Goal: Task Accomplishment & Management: Manage account settings

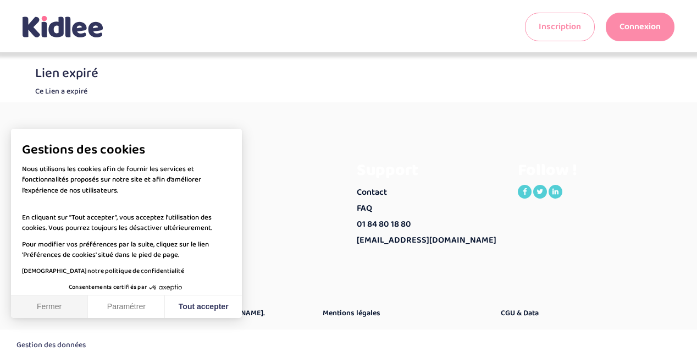
click at [59, 304] on button "Fermer" at bounding box center [49, 306] width 77 height 23
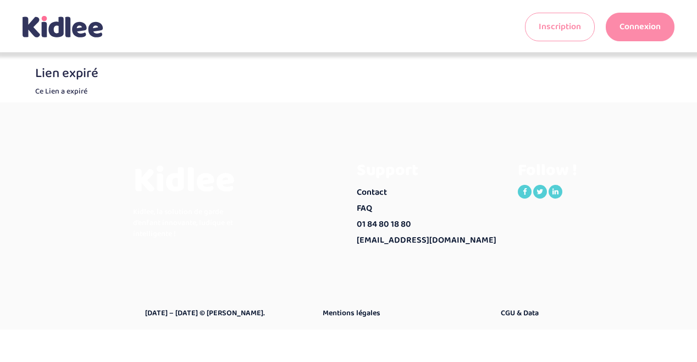
click at [640, 32] on link "Connexion" at bounding box center [640, 27] width 69 height 29
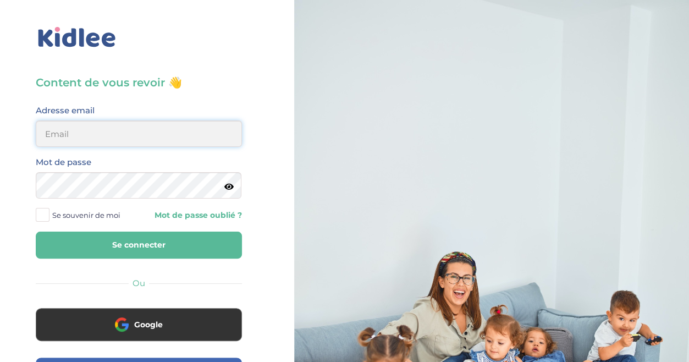
click at [193, 138] on input "email" at bounding box center [139, 133] width 206 height 26
click at [60, 126] on input "email" at bounding box center [139, 133] width 206 height 26
type input "[EMAIL_ADDRESS][DOMAIN_NAME]"
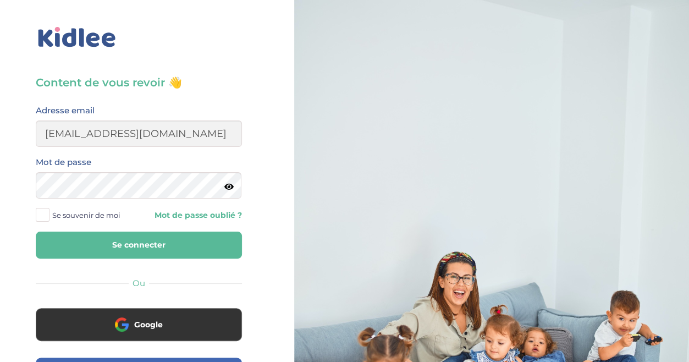
click at [173, 217] on link "Mot de passe oublié ?" at bounding box center [194, 215] width 95 height 10
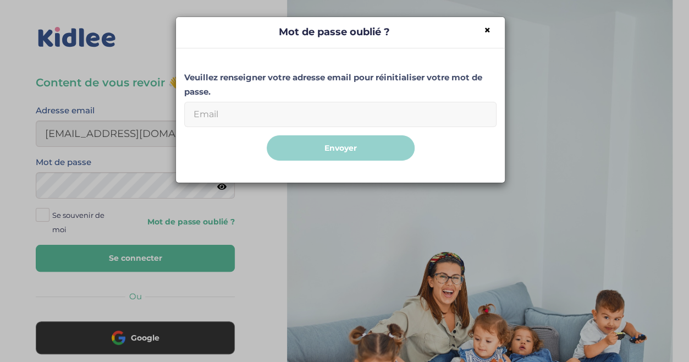
click at [207, 120] on input "Email" at bounding box center [340, 114] width 312 height 25
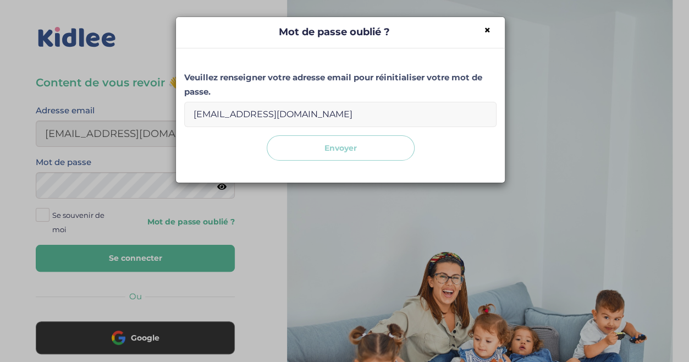
type input "amzianedalia@hotmail.com"
click at [311, 142] on button "Envoyer" at bounding box center [341, 148] width 148 height 26
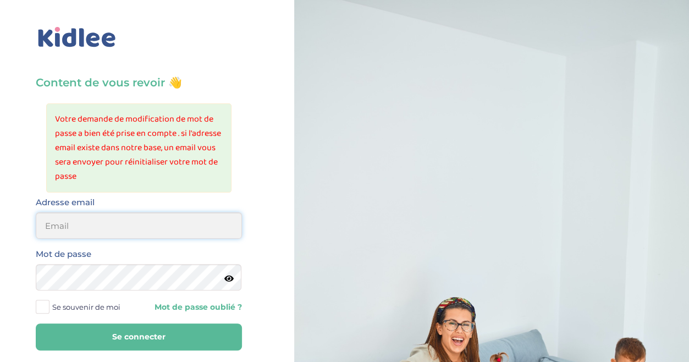
click at [161, 226] on input "email" at bounding box center [139, 225] width 206 height 26
type input "[EMAIL_ADDRESS][DOMAIN_NAME]"
click at [42, 304] on span at bounding box center [43, 307] width 14 height 14
click at [0, 0] on input "Se souvenir de moi" at bounding box center [0, 0] width 0 height 0
click at [229, 278] on icon at bounding box center [228, 278] width 9 height 8
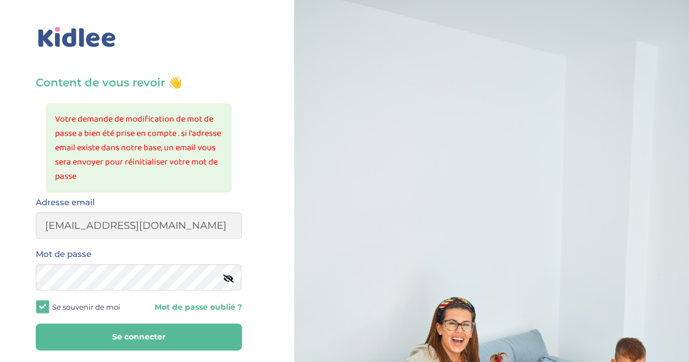
click at [229, 278] on icon at bounding box center [228, 278] width 10 height 8
click at [151, 329] on button "Se connecter" at bounding box center [139, 336] width 206 height 27
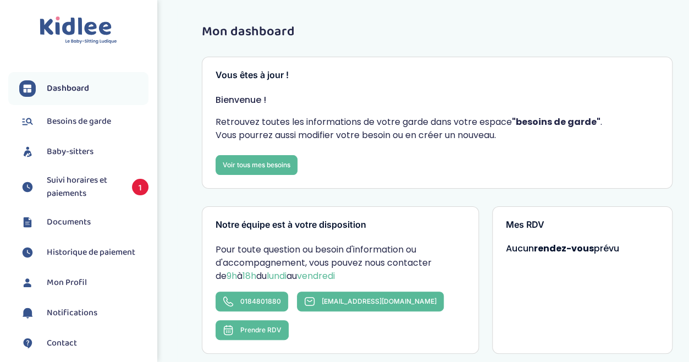
click at [81, 282] on span "Mon Profil" at bounding box center [67, 282] width 40 height 13
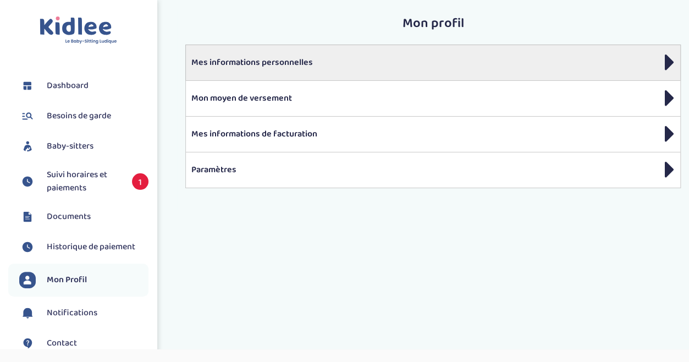
click at [658, 60] on p "Mes informations personnelles" at bounding box center [432, 62] width 483 height 13
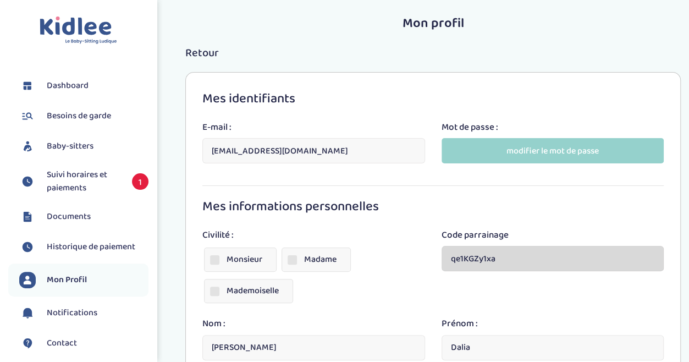
click at [410, 276] on div "Monsieur Madame Mademoiselle" at bounding box center [313, 277] width 222 height 63
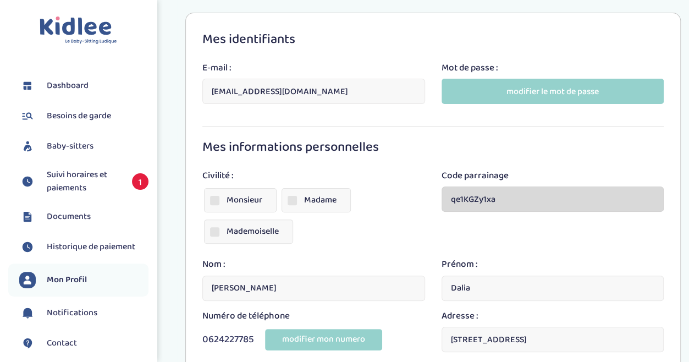
scroll to position [58, 0]
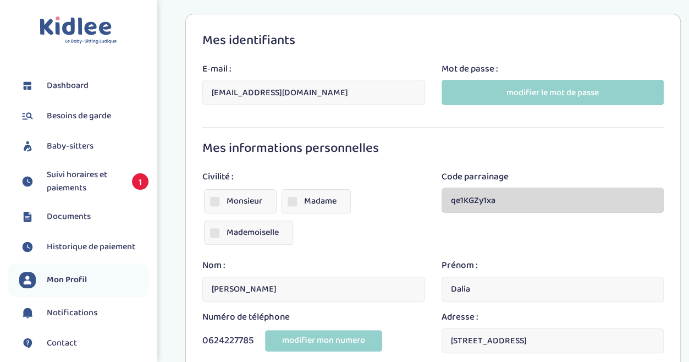
click at [78, 316] on span "Notifications" at bounding box center [72, 312] width 51 height 13
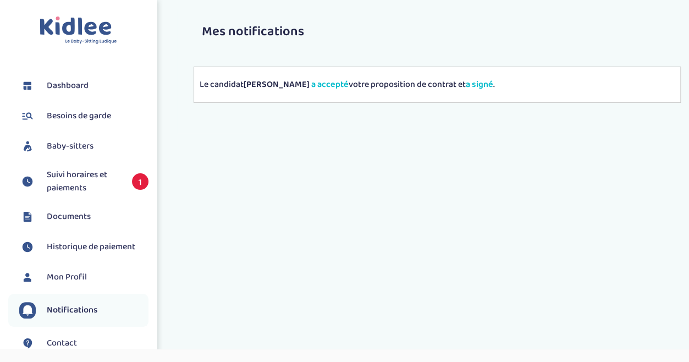
click at [75, 243] on span "Historique de paiement" at bounding box center [91, 246] width 89 height 13
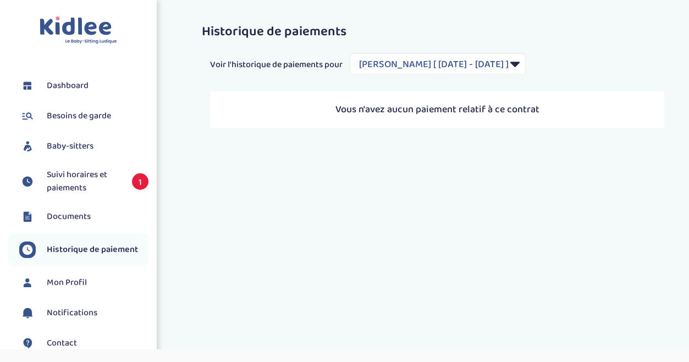
select select "2184"
click at [74, 217] on span "Documents" at bounding box center [69, 216] width 44 height 13
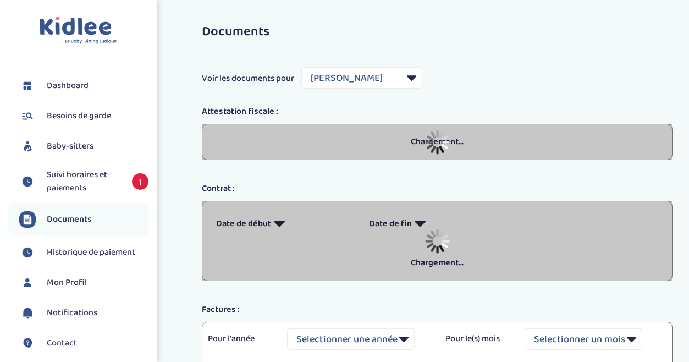
select select "39523"
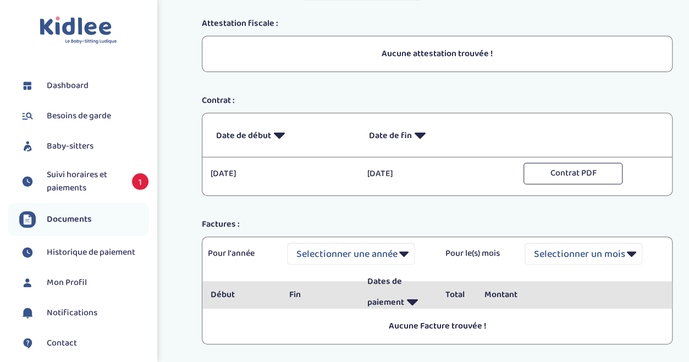
scroll to position [87, 0]
click at [77, 176] on span "Suivi horaires et paiements" at bounding box center [84, 181] width 74 height 26
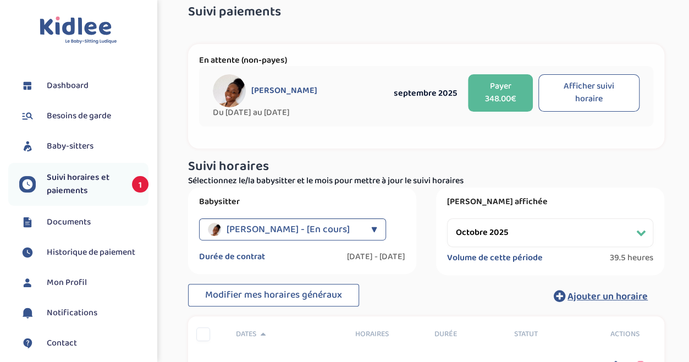
scroll to position [20, 0]
click at [580, 100] on button "Afficher suivi horaire" at bounding box center [588, 92] width 101 height 37
select select "septembre 2025"
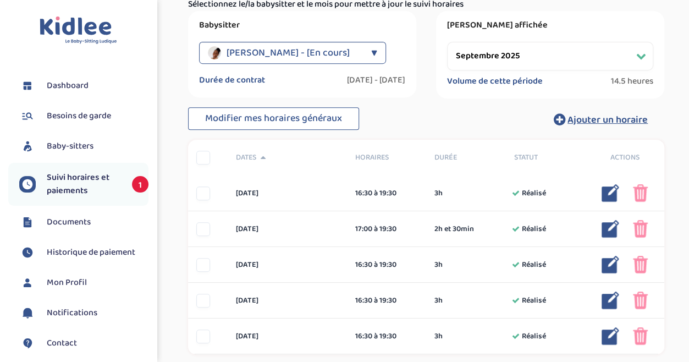
scroll to position [197, 0]
click at [444, 120] on div "Modifier mes horaires généraux Ajouter un horaire" at bounding box center [426, 119] width 476 height 24
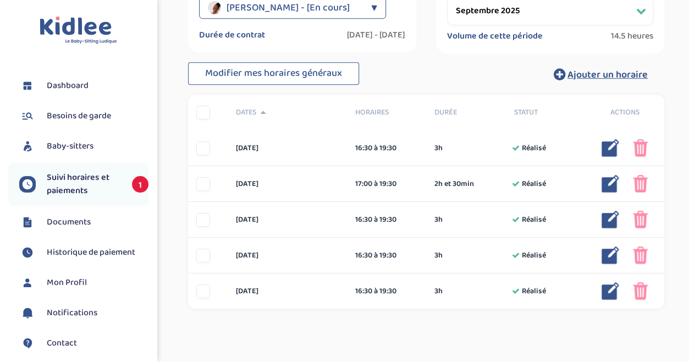
scroll to position [236, 0]
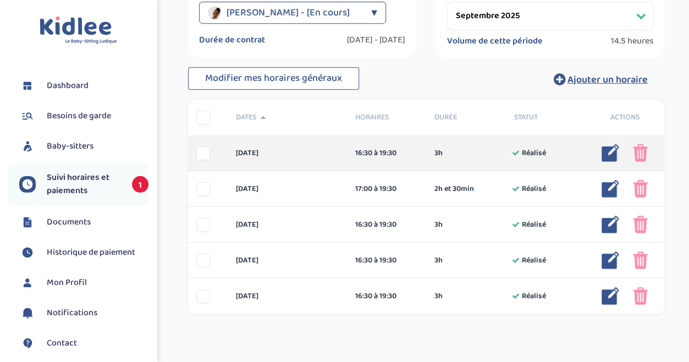
click at [602, 155] on img at bounding box center [611, 153] width 18 height 18
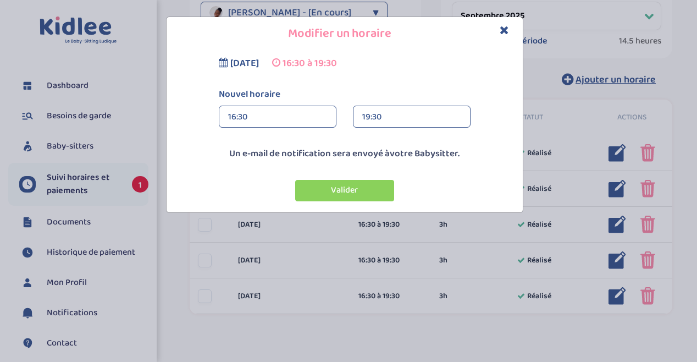
click at [509, 25] on h4 "Modifier un horaire" at bounding box center [345, 33] width 340 height 17
click at [505, 31] on icon "Close" at bounding box center [504, 30] width 9 height 12
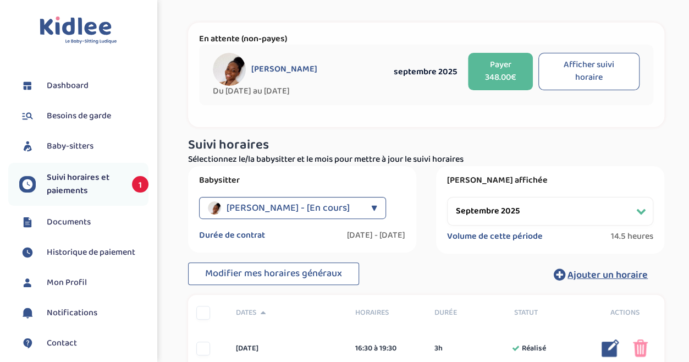
scroll to position [40, 0]
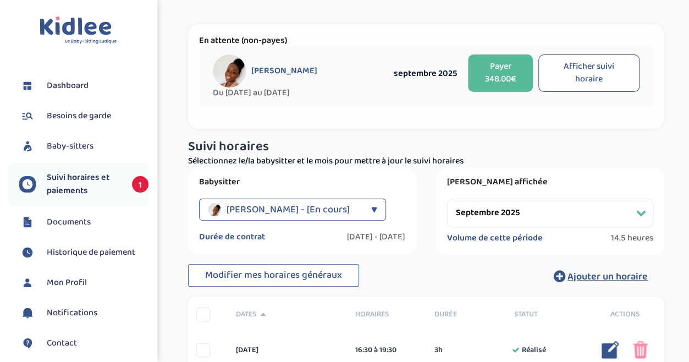
click at [504, 77] on button "Payer 348.00€" at bounding box center [500, 72] width 65 height 37
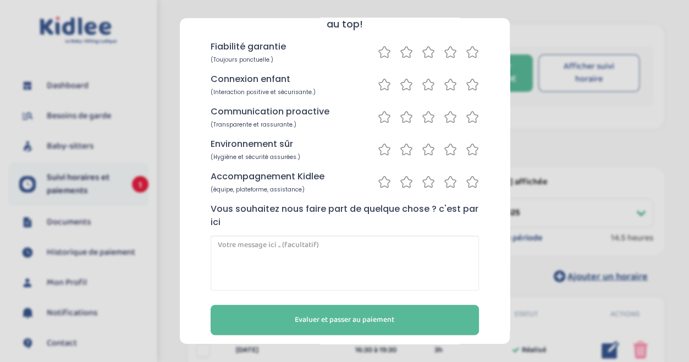
scroll to position [108, 0]
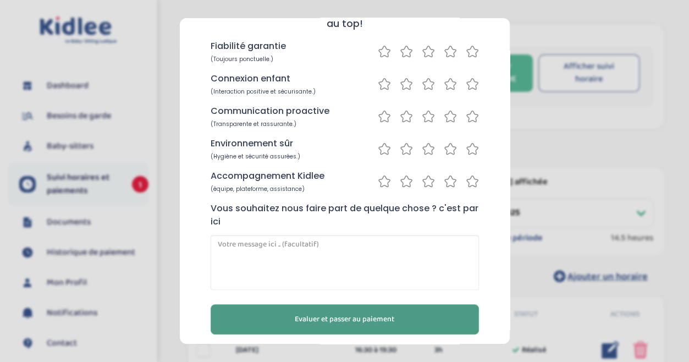
click at [369, 316] on span "Evaluer et passer au paiement" at bounding box center [345, 319] width 100 height 12
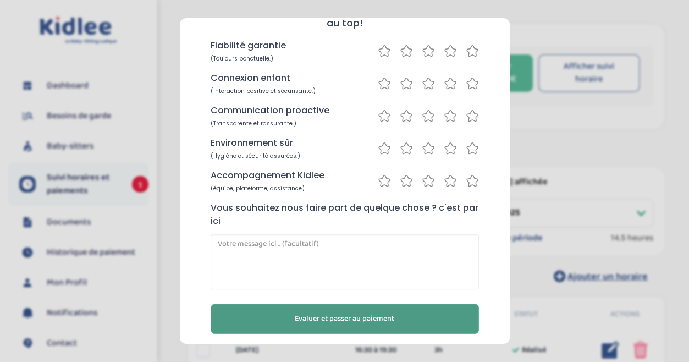
click at [369, 316] on span "Evaluer et passer au paiement" at bounding box center [345, 319] width 100 height 12
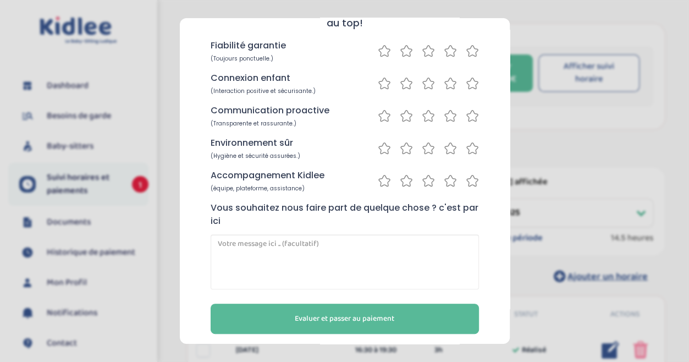
click at [468, 51] on icon at bounding box center [472, 51] width 13 height 14
click at [466, 84] on icon at bounding box center [472, 83] width 13 height 14
click at [467, 116] on icon at bounding box center [472, 115] width 11 height 11
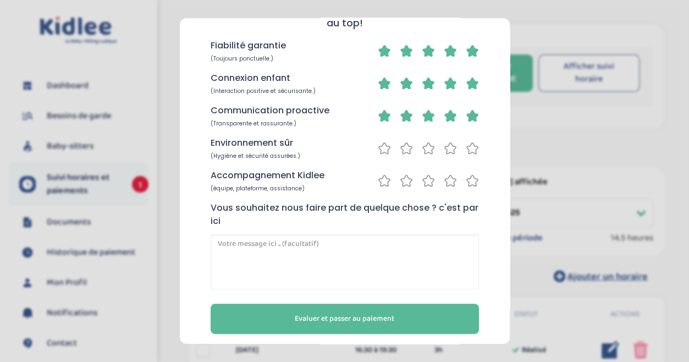
click at [467, 144] on icon at bounding box center [472, 147] width 11 height 11
click at [467, 183] on icon at bounding box center [472, 181] width 13 height 14
click at [556, 198] on section "Un petit instant avant de lancer votre paiement. Répondez rapidement à ces ques…" at bounding box center [344, 181] width 689 height 362
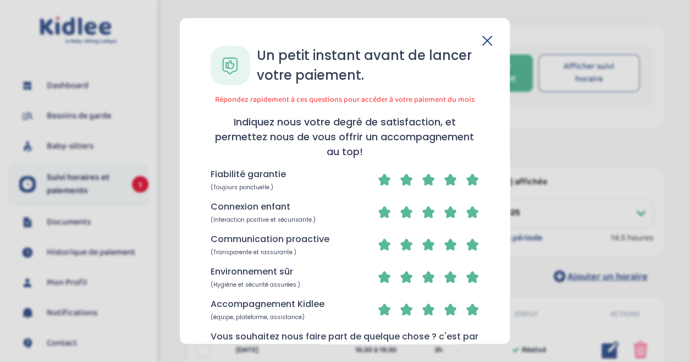
click at [484, 40] on icon at bounding box center [487, 40] width 9 height 9
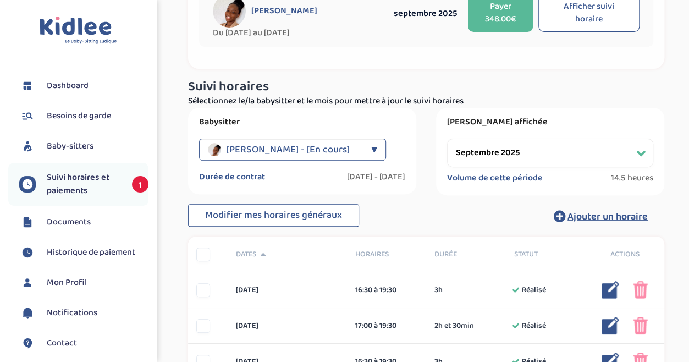
scroll to position [94, 0]
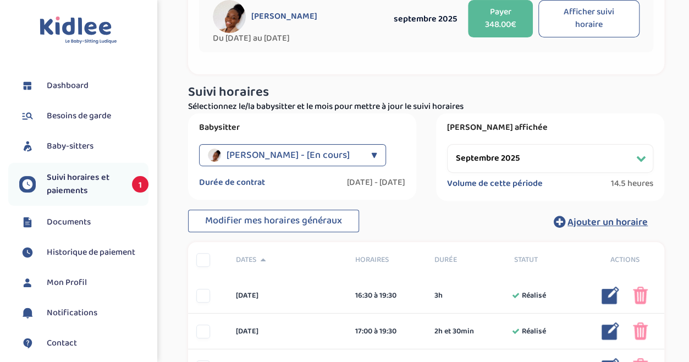
click at [496, 17] on button "Payer 348.00€" at bounding box center [500, 18] width 65 height 37
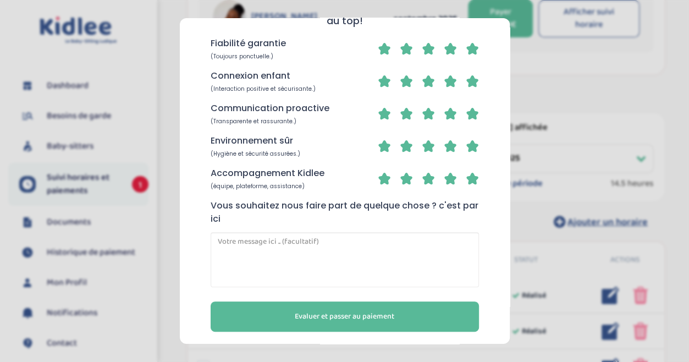
scroll to position [131, 0]
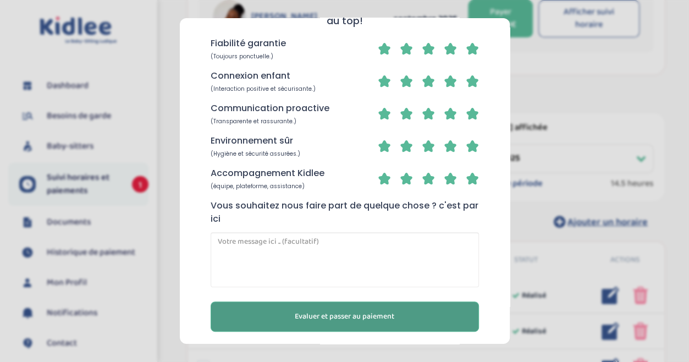
click at [378, 311] on span "Evaluer et passer au paiement" at bounding box center [345, 317] width 100 height 12
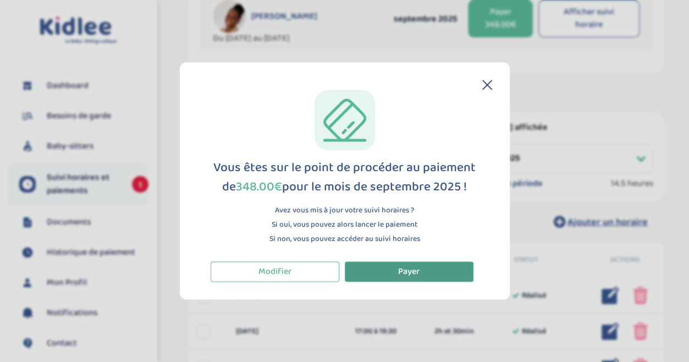
click at [398, 274] on span "Payer" at bounding box center [408, 271] width 21 height 14
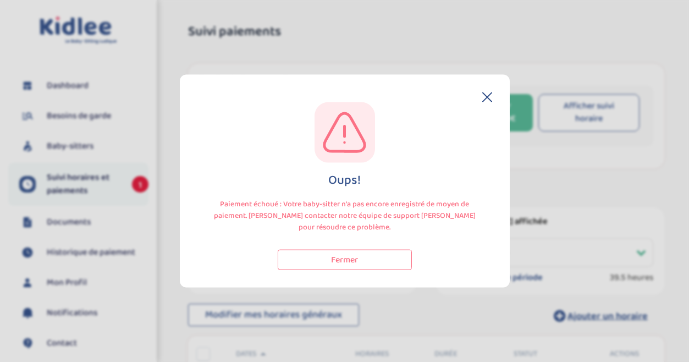
select select "octobre 2025"
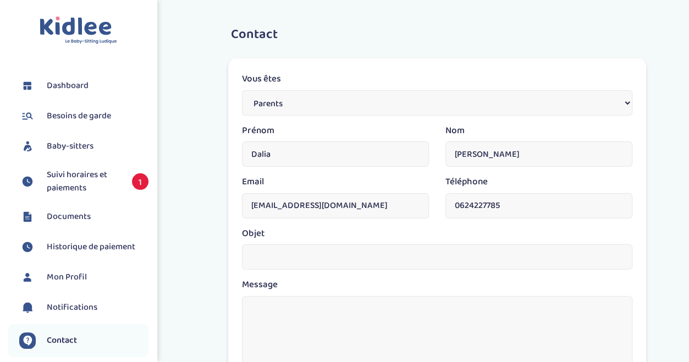
click at [256, 262] on input "text" at bounding box center [437, 256] width 390 height 25
type input "Mon paiement"
click at [258, 309] on textarea at bounding box center [437, 360] width 390 height 129
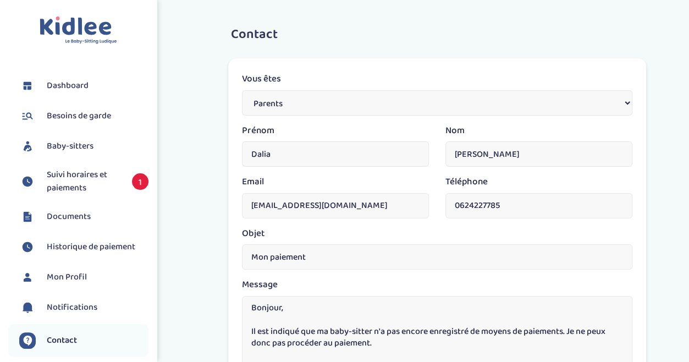
scroll to position [11, 0]
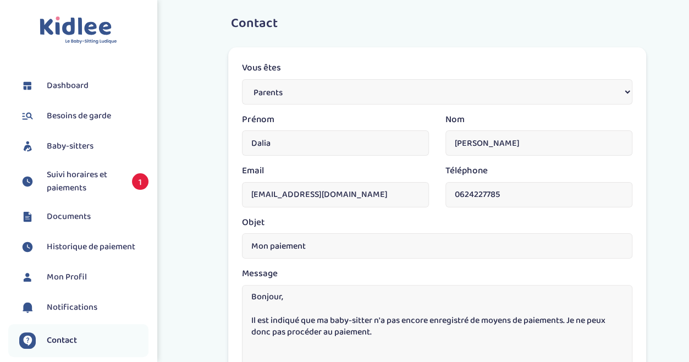
click at [378, 332] on textarea "Bonjour, Il est indiqué que ma baby-sitter n'a pas encore enregistré de moyens …" at bounding box center [437, 349] width 390 height 129
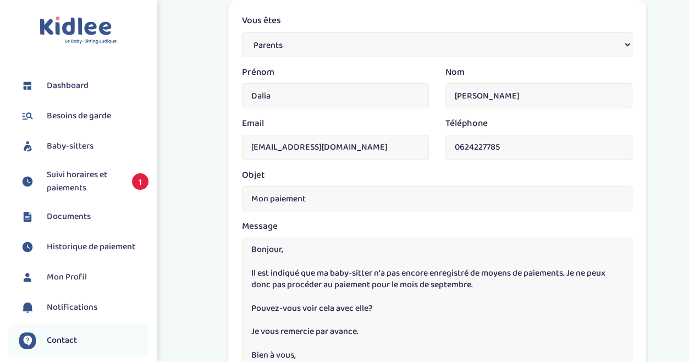
scroll to position [63, 0]
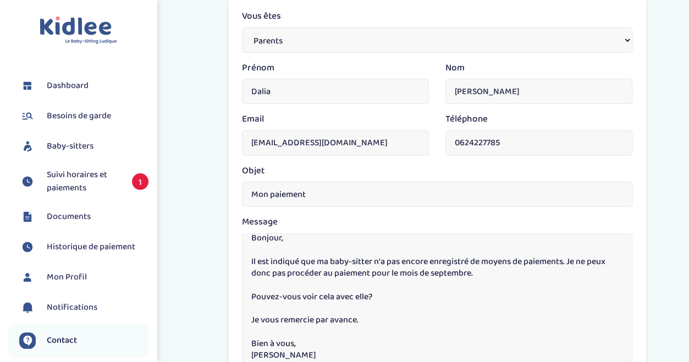
click at [370, 296] on textarea "Bonjour, Il est indiqué que ma baby-sitter n'a pas encore enregistré de moyens …" at bounding box center [437, 297] width 390 height 129
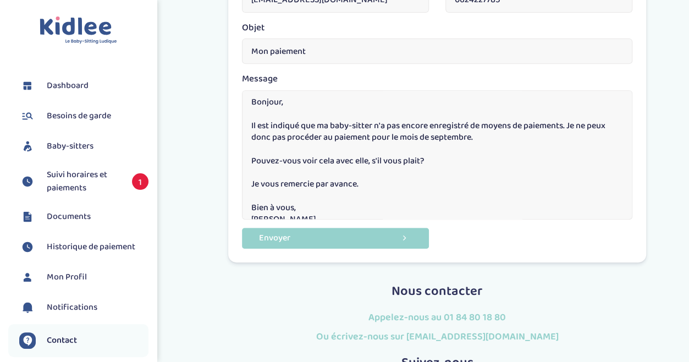
scroll to position [206, 0]
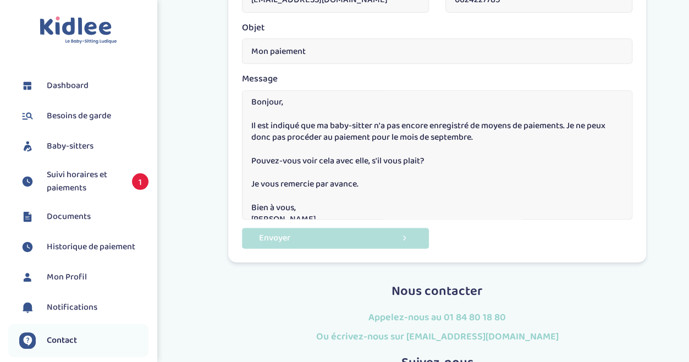
type textarea "Bonjour, Il est indiqué que ma baby-sitter n'a pas encore enregistré de moyens …"
click at [359, 234] on button "Envoyer" at bounding box center [335, 238] width 187 height 20
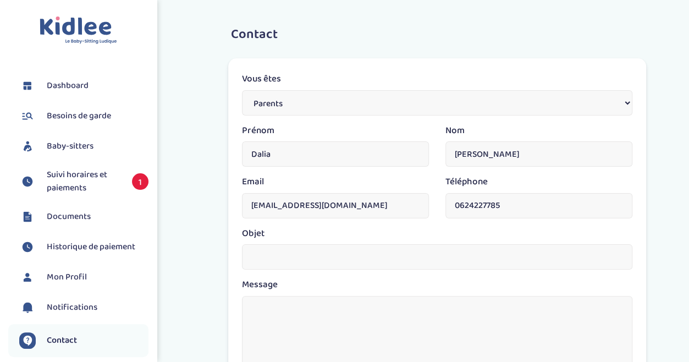
click at [67, 174] on span "Suivi horaires et paiements" at bounding box center [84, 181] width 74 height 26
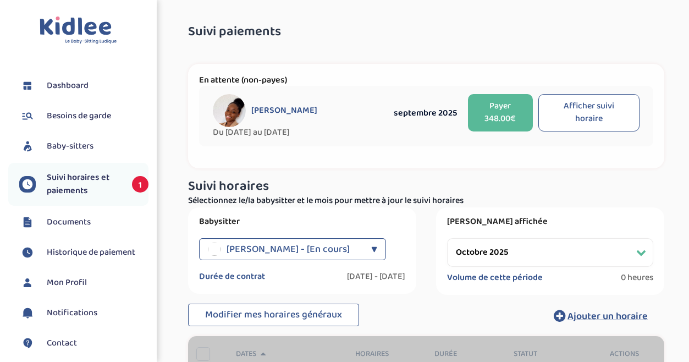
select select "octobre 2025"
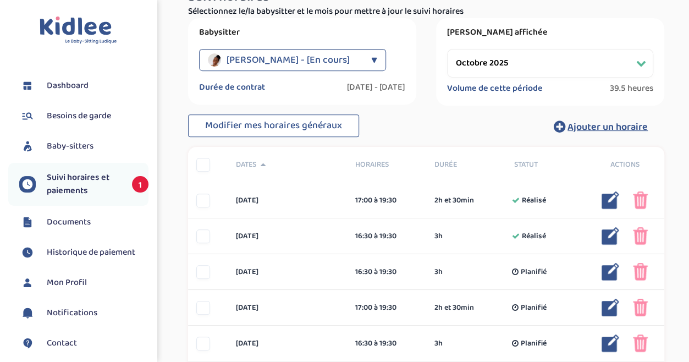
scroll to position [188, 0]
